Goal: Information Seeking & Learning: Learn about a topic

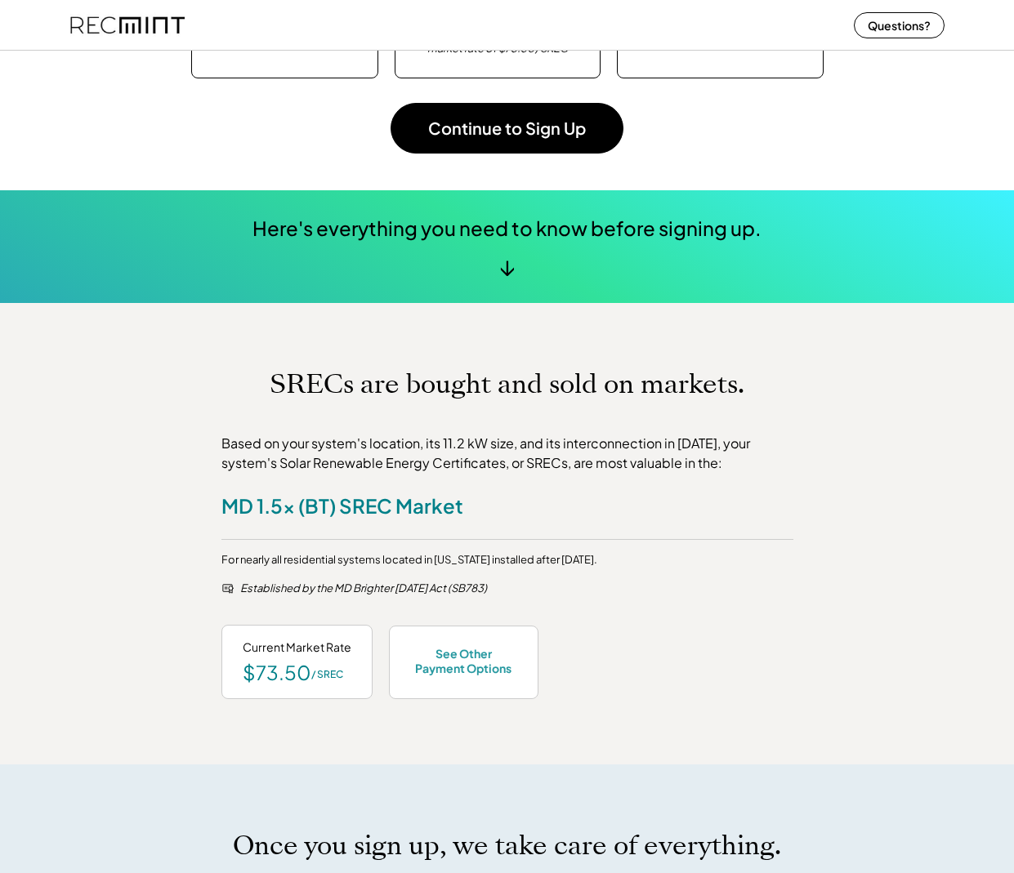
scroll to position [327, 0]
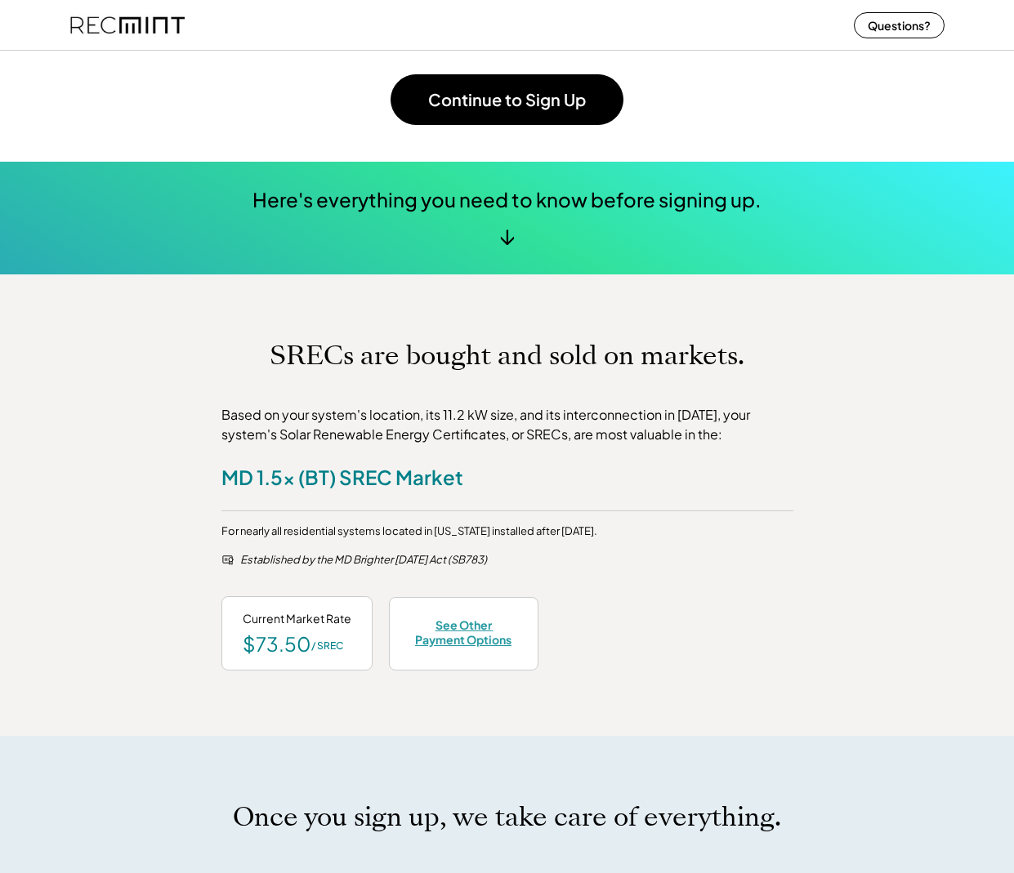
click at [426, 634] on div "See Other Payment Options" at bounding box center [463, 632] width 107 height 29
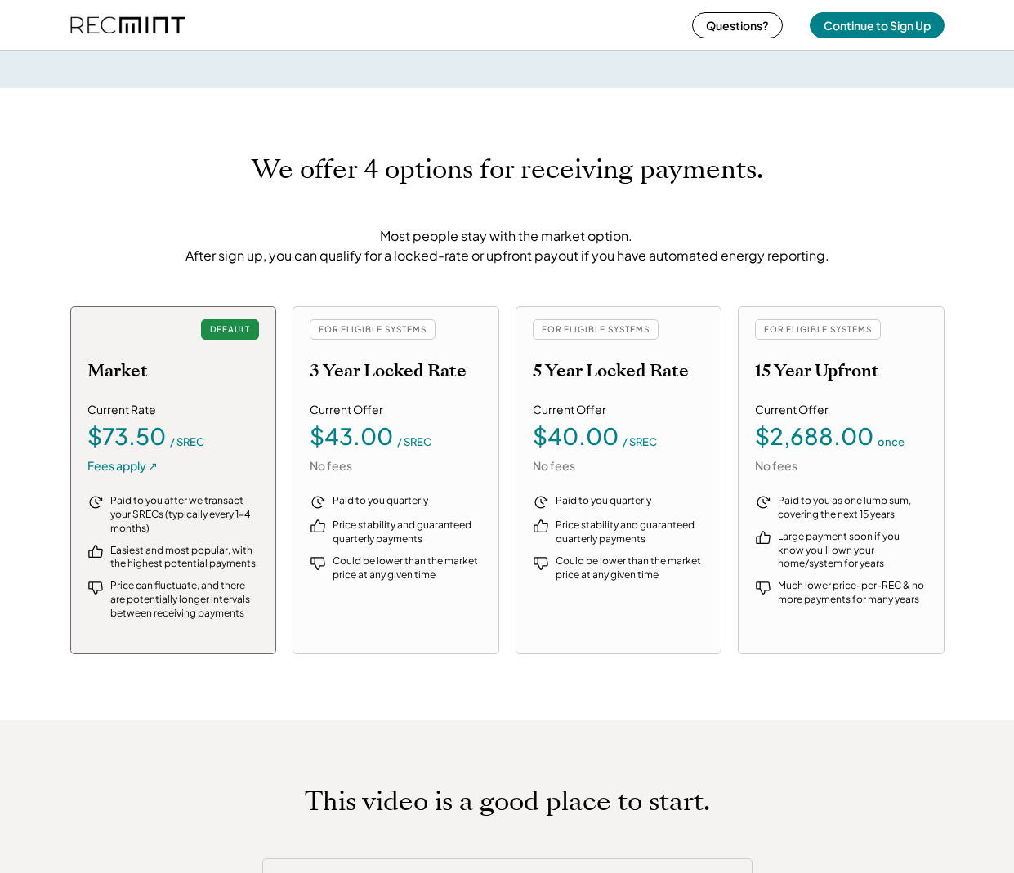
scroll to position [1621, 0]
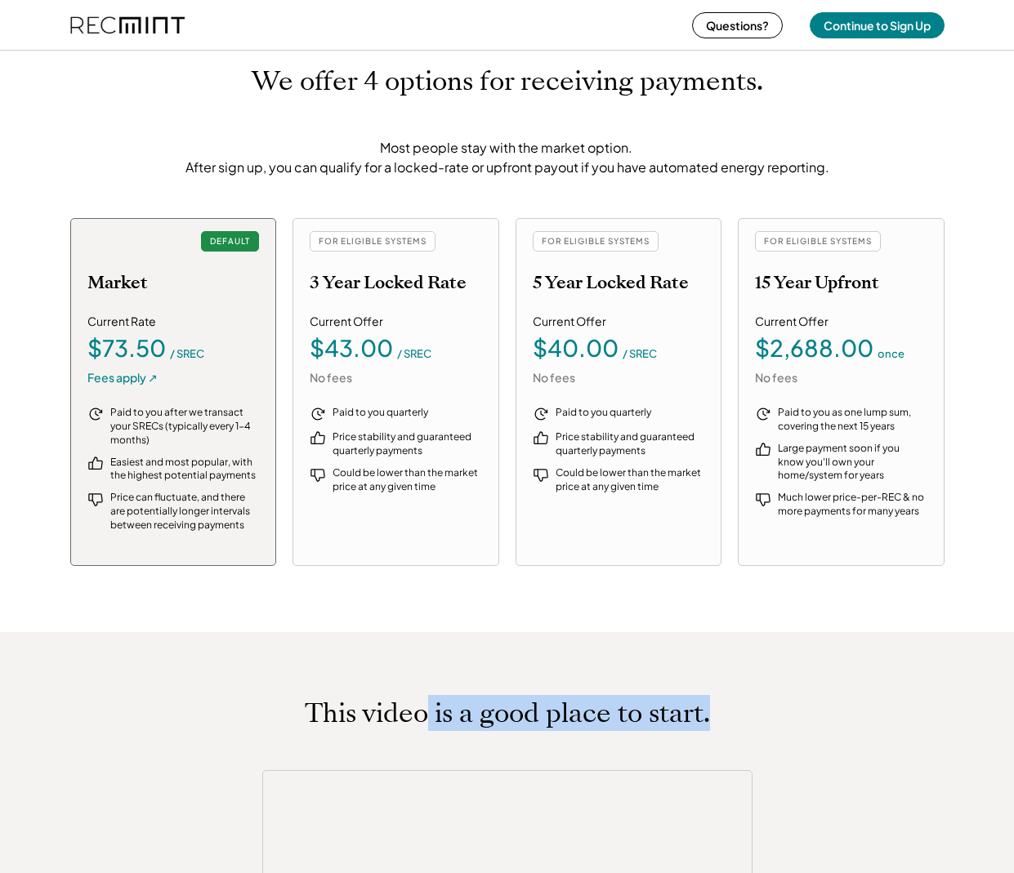
drag, startPoint x: 426, startPoint y: 638, endPoint x: 89, endPoint y: 626, distance: 336.8
click at [120, 382] on div "Fees apply ↗" at bounding box center [122, 378] width 70 height 16
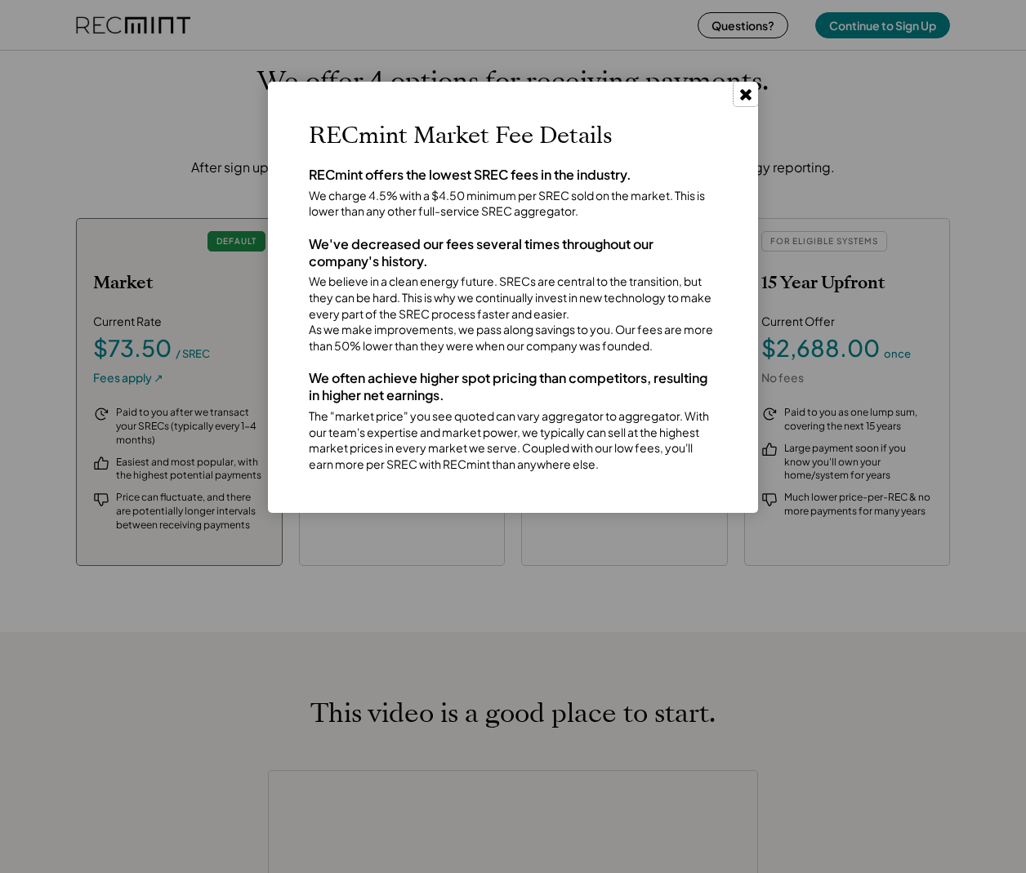
click at [746, 87] on icon at bounding box center [746, 94] width 16 height 16
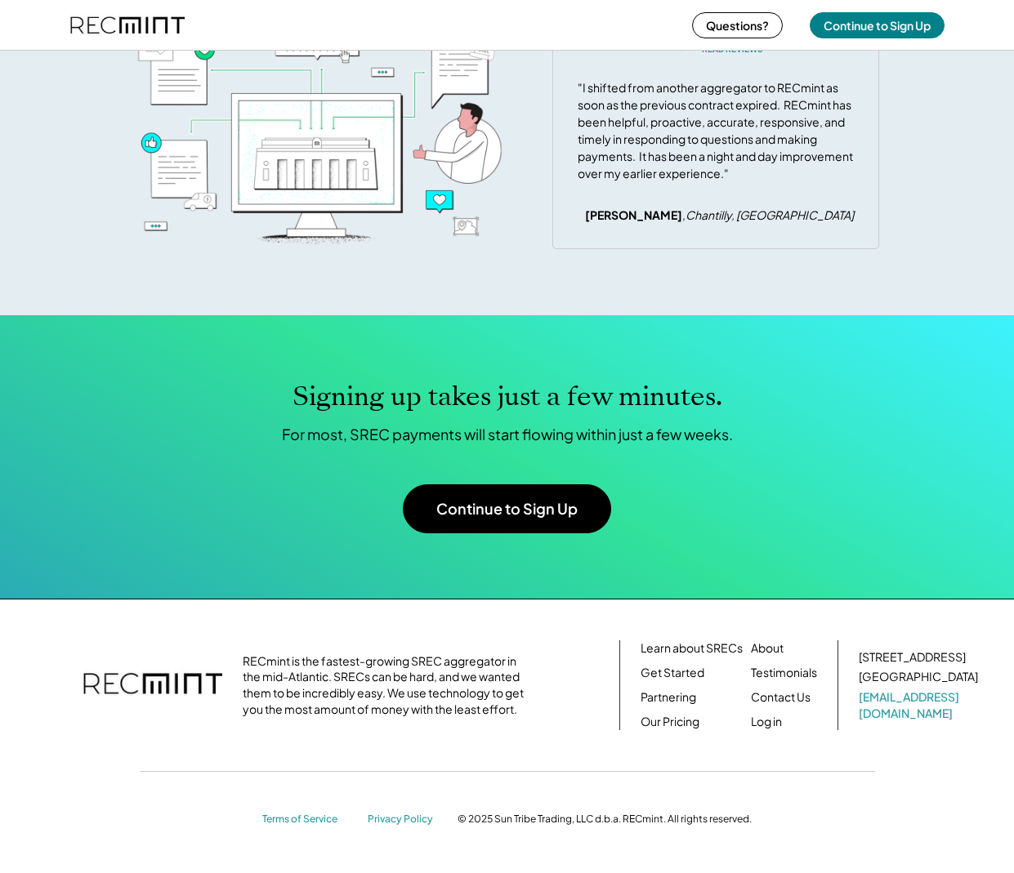
scroll to position [4890, 0]
click at [752, 699] on link "Contact Us" at bounding box center [781, 698] width 60 height 16
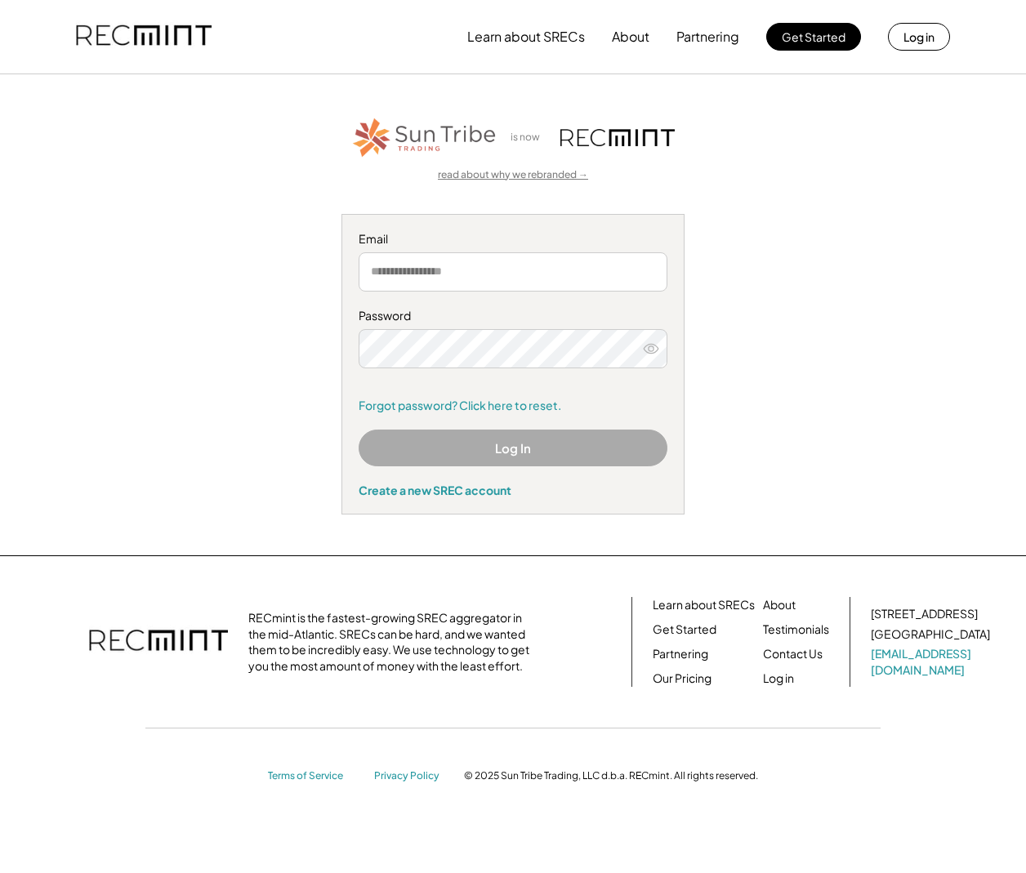
click at [524, 173] on link "read about why we rebranded →" at bounding box center [513, 175] width 150 height 14
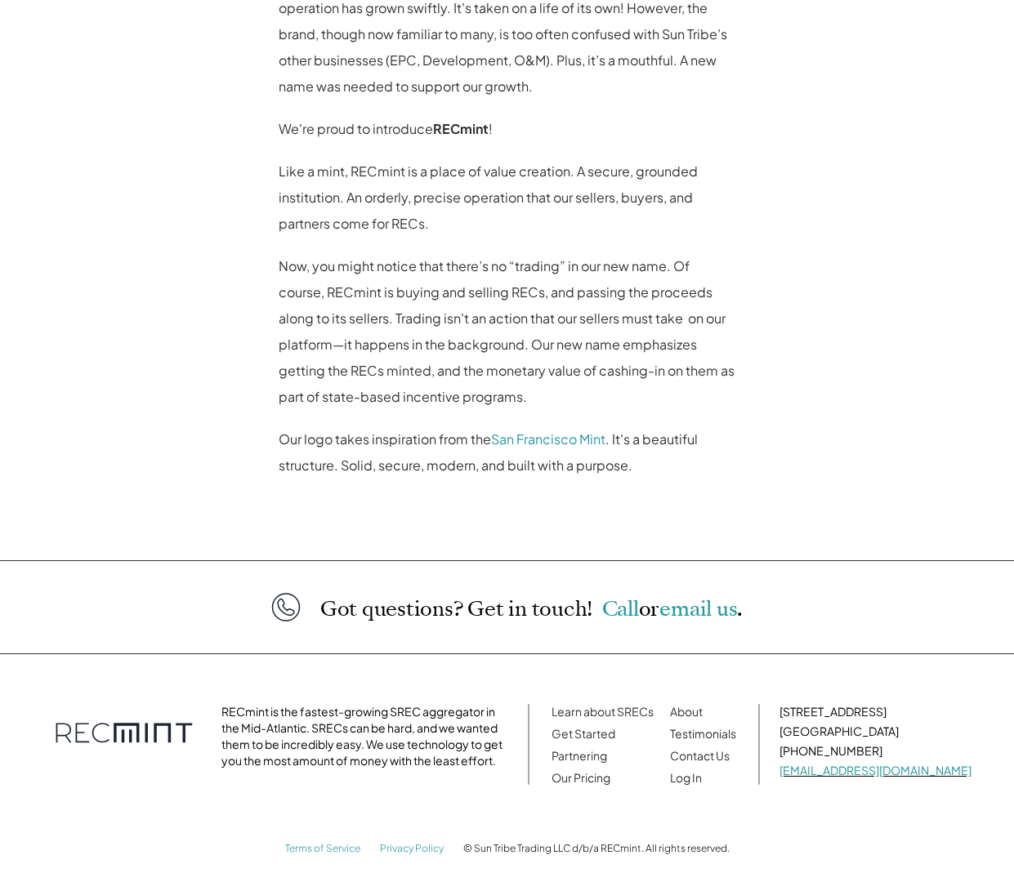
scroll to position [1135, 0]
